Goal: Navigation & Orientation: Find specific page/section

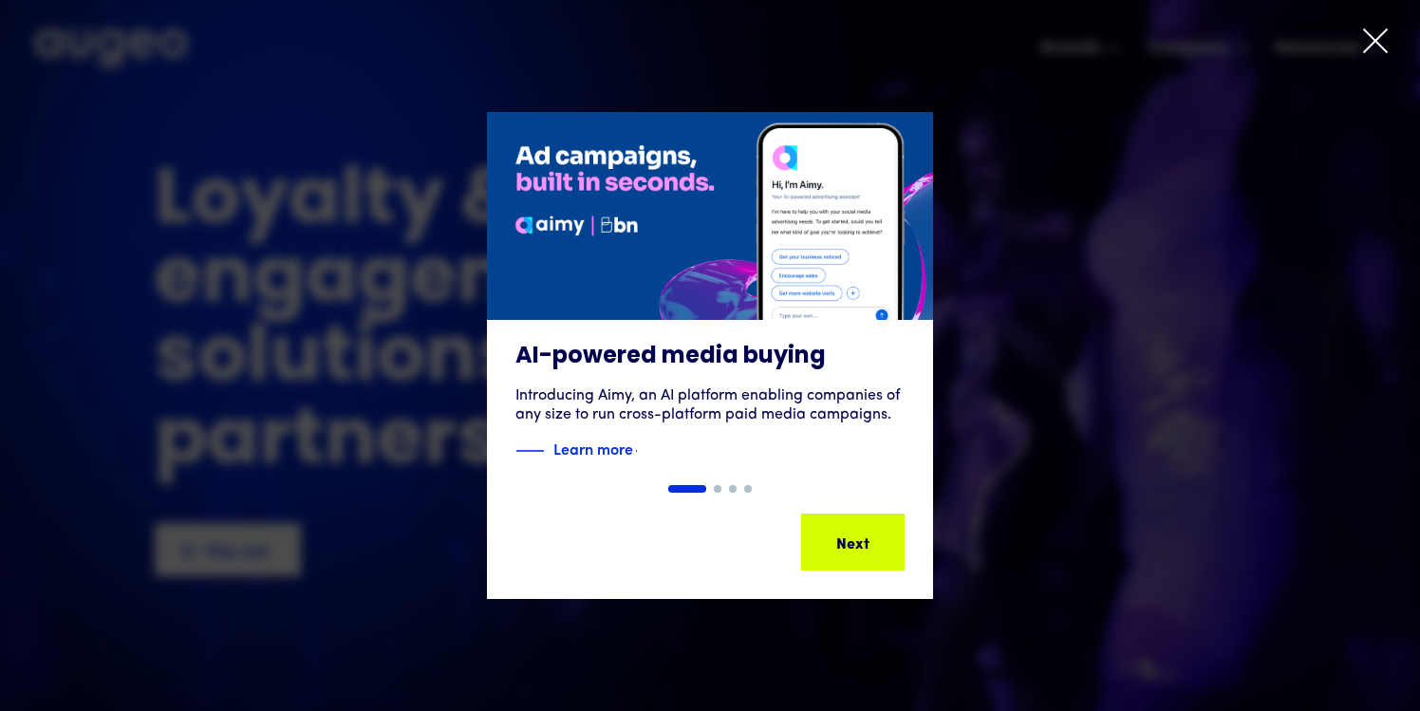
click at [1354, 43] on div at bounding box center [710, 355] width 1420 height 711
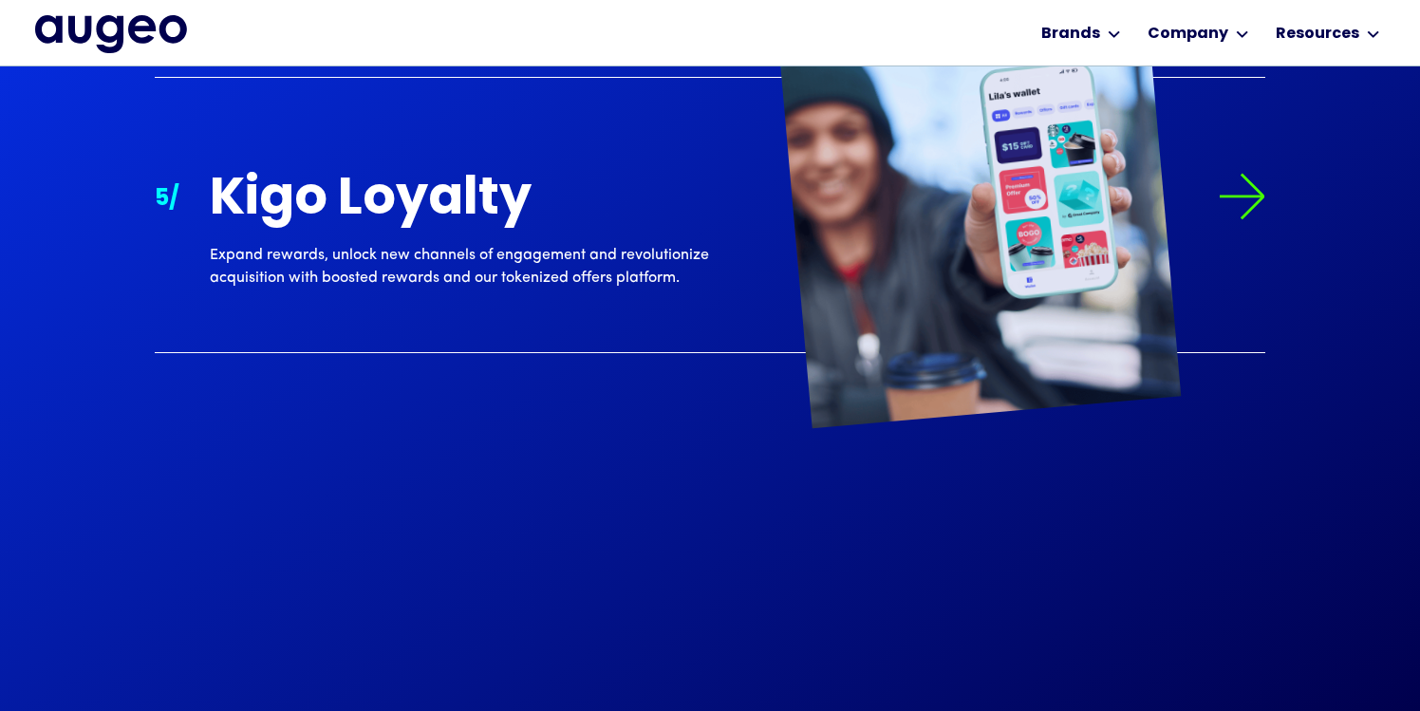
scroll to position [2773, 0]
click at [1242, 189] on img at bounding box center [1240, 195] width 47 height 47
